Goal: Transaction & Acquisition: Purchase product/service

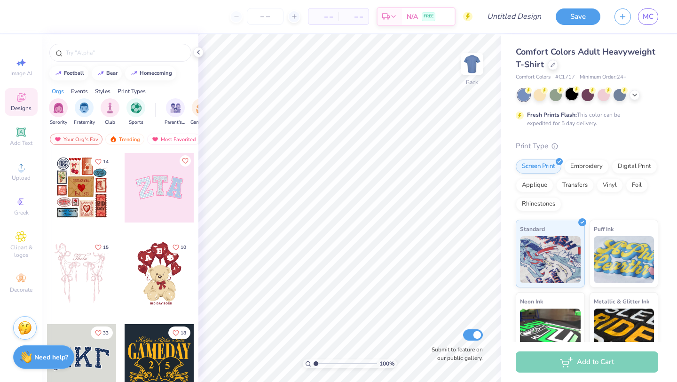
click at [569, 91] on div at bounding box center [572, 94] width 12 height 12
click at [199, 55] on icon at bounding box center [199, 52] width 8 height 8
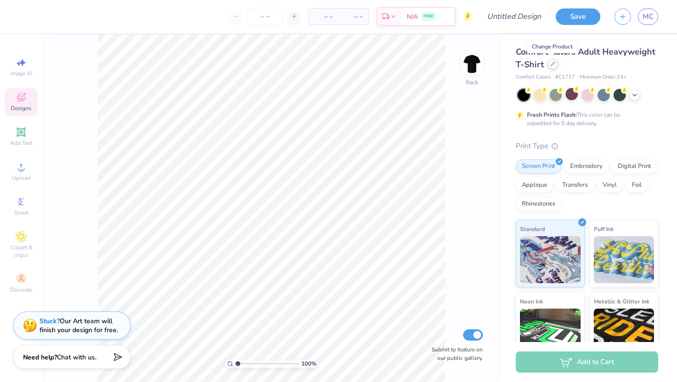
click at [553, 65] on icon at bounding box center [552, 64] width 5 height 5
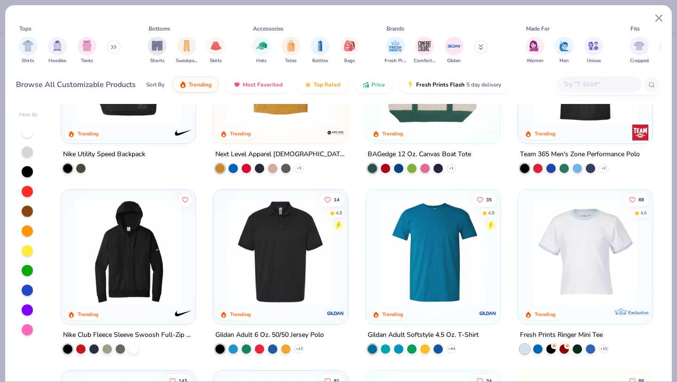
scroll to position [1778, 0]
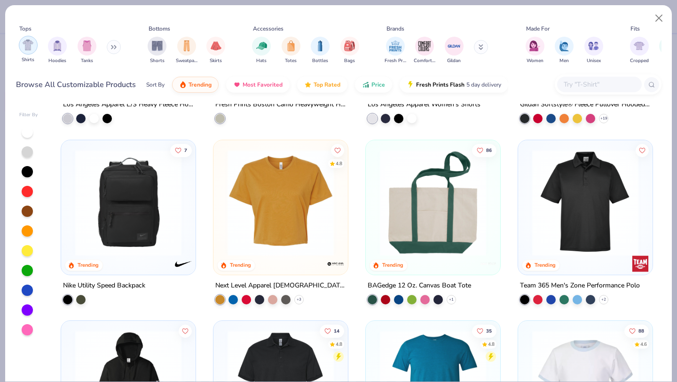
click at [31, 53] on div "filter for Shirts" at bounding box center [28, 45] width 19 height 19
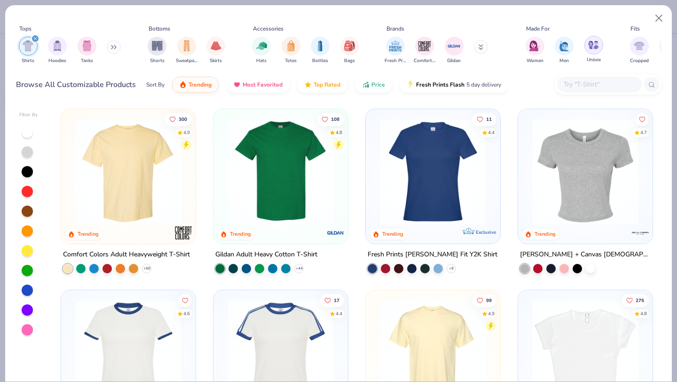
click at [598, 50] on div "filter for Unisex" at bounding box center [593, 45] width 19 height 19
